Goal: Task Accomplishment & Management: Manage account settings

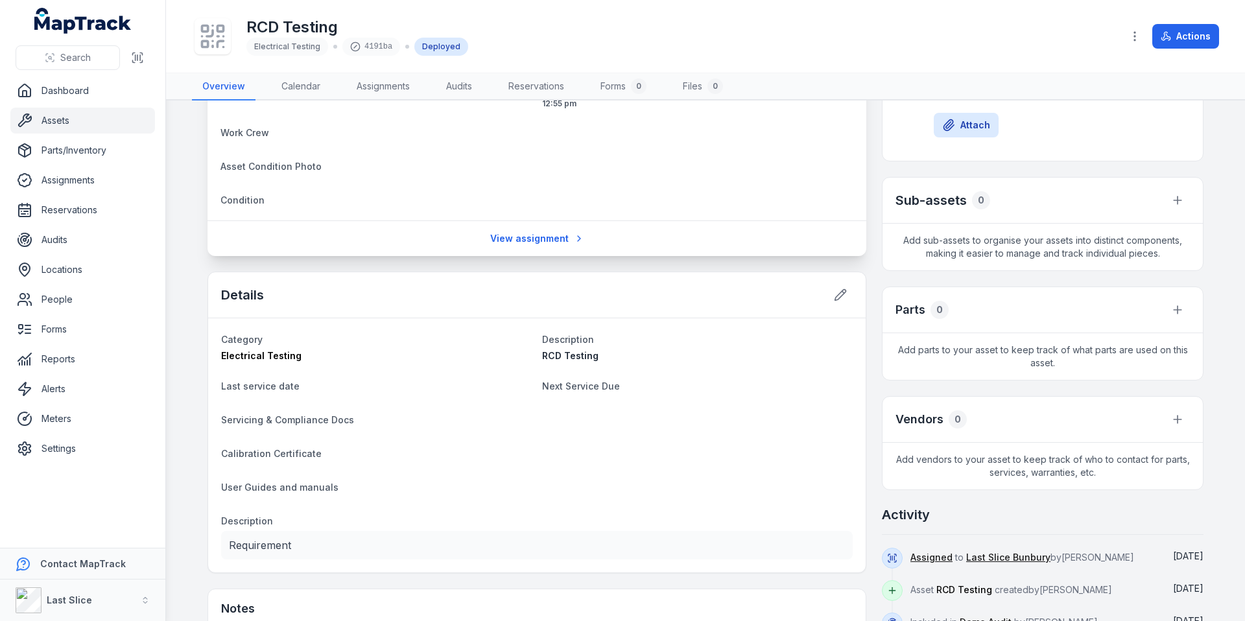
scroll to position [121, 0]
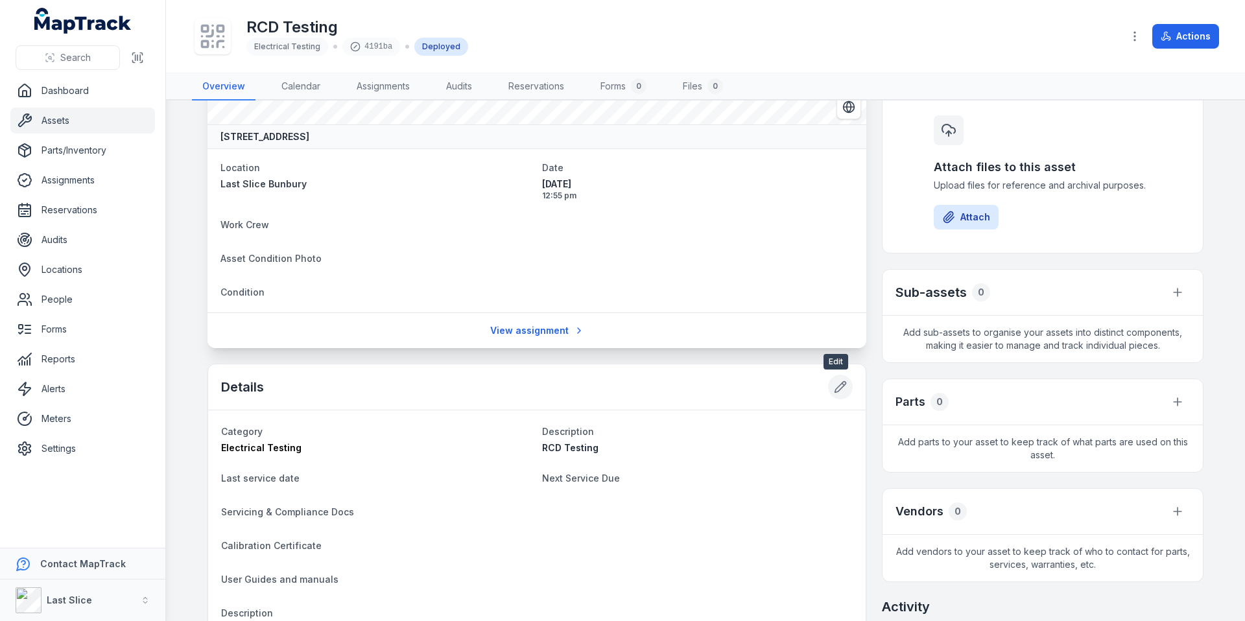
click at [834, 384] on icon at bounding box center [840, 387] width 13 height 13
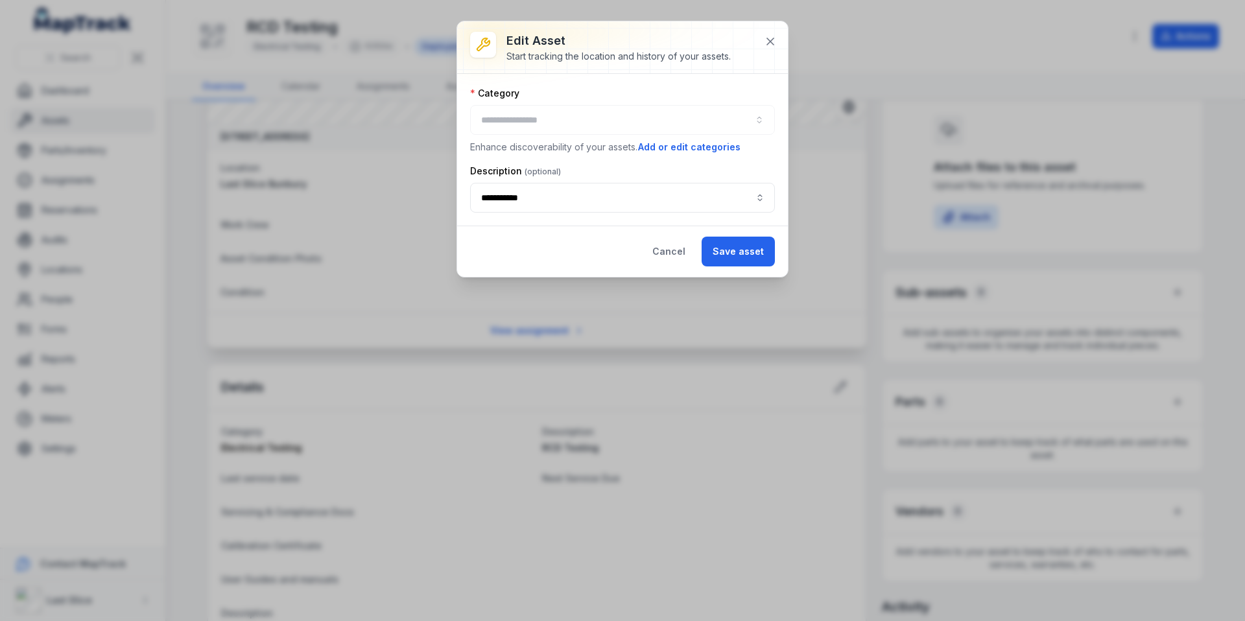
type input "**********"
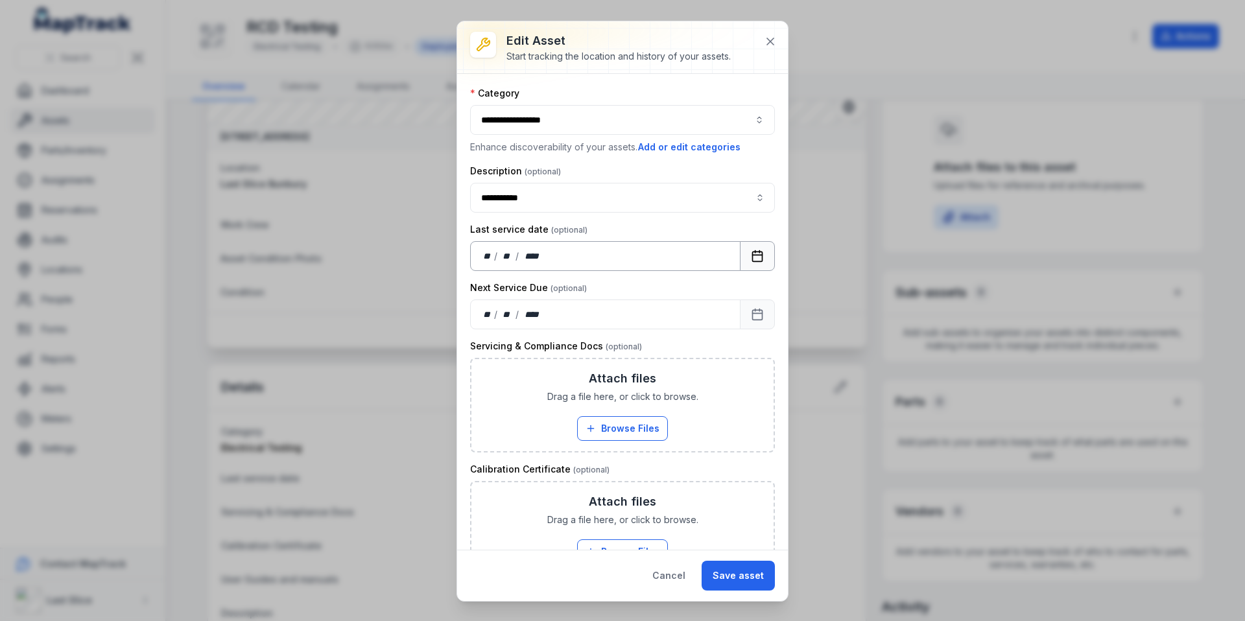
click at [751, 262] on icon "Calendar" at bounding box center [757, 256] width 13 height 13
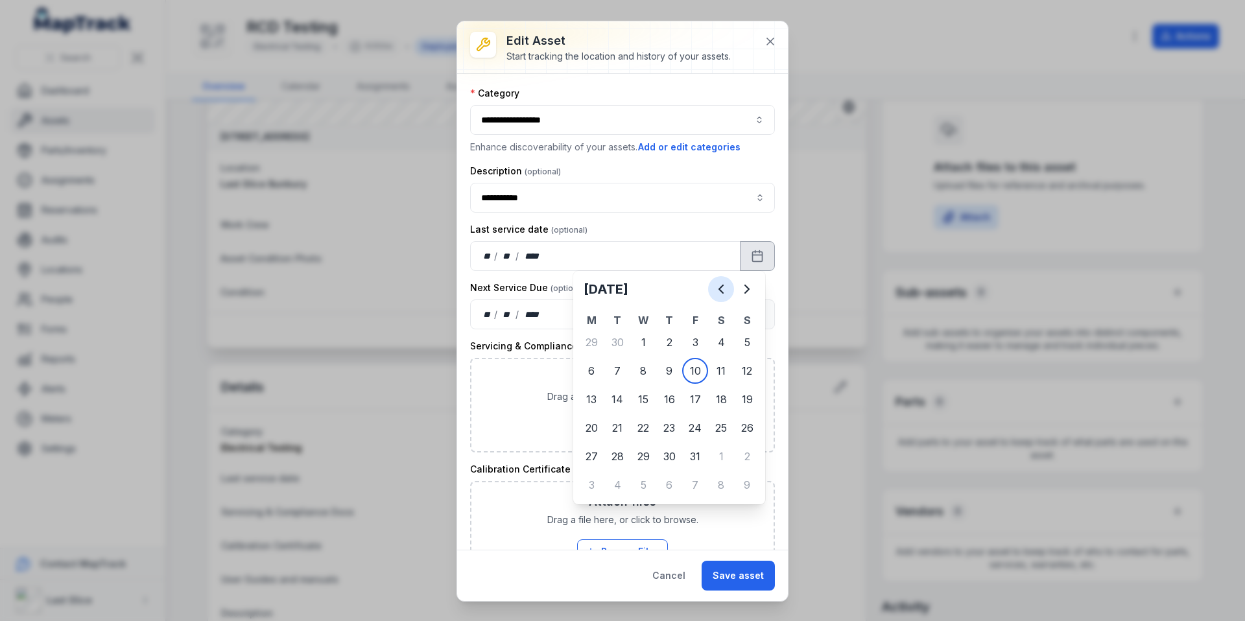
click at [727, 289] on icon "Previous" at bounding box center [721, 289] width 16 height 16
click at [719, 296] on icon "Previous" at bounding box center [721, 289] width 16 height 16
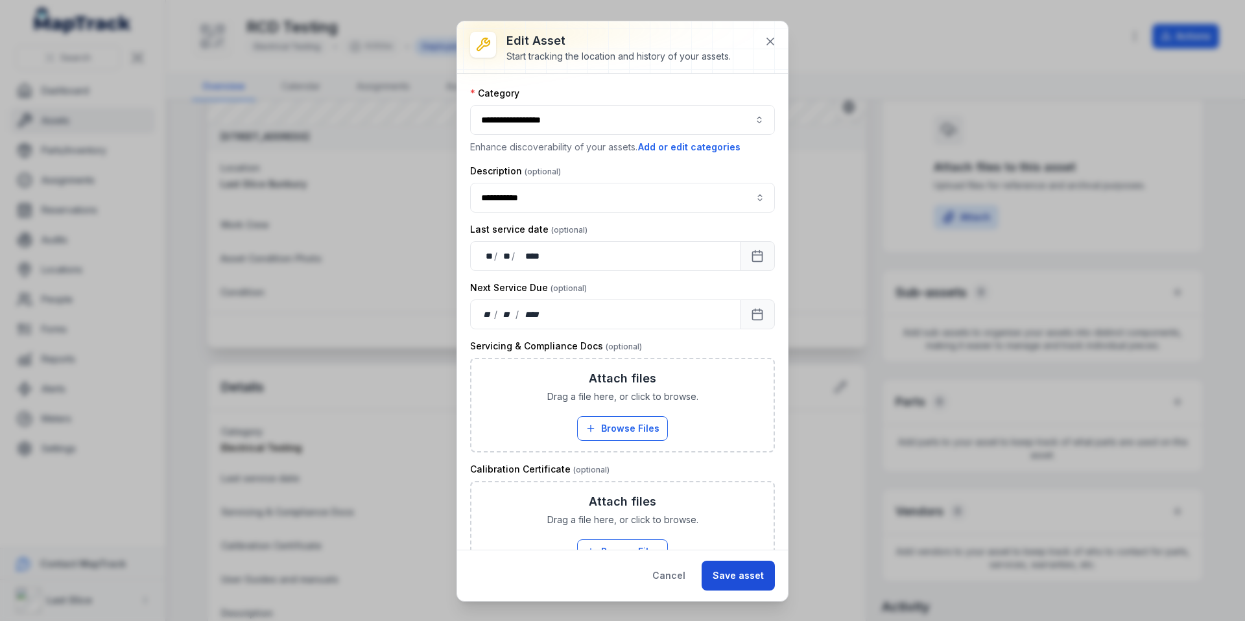
click at [748, 573] on button "Save asset" at bounding box center [738, 576] width 73 height 30
